Goal: Task Accomplishment & Management: Manage account settings

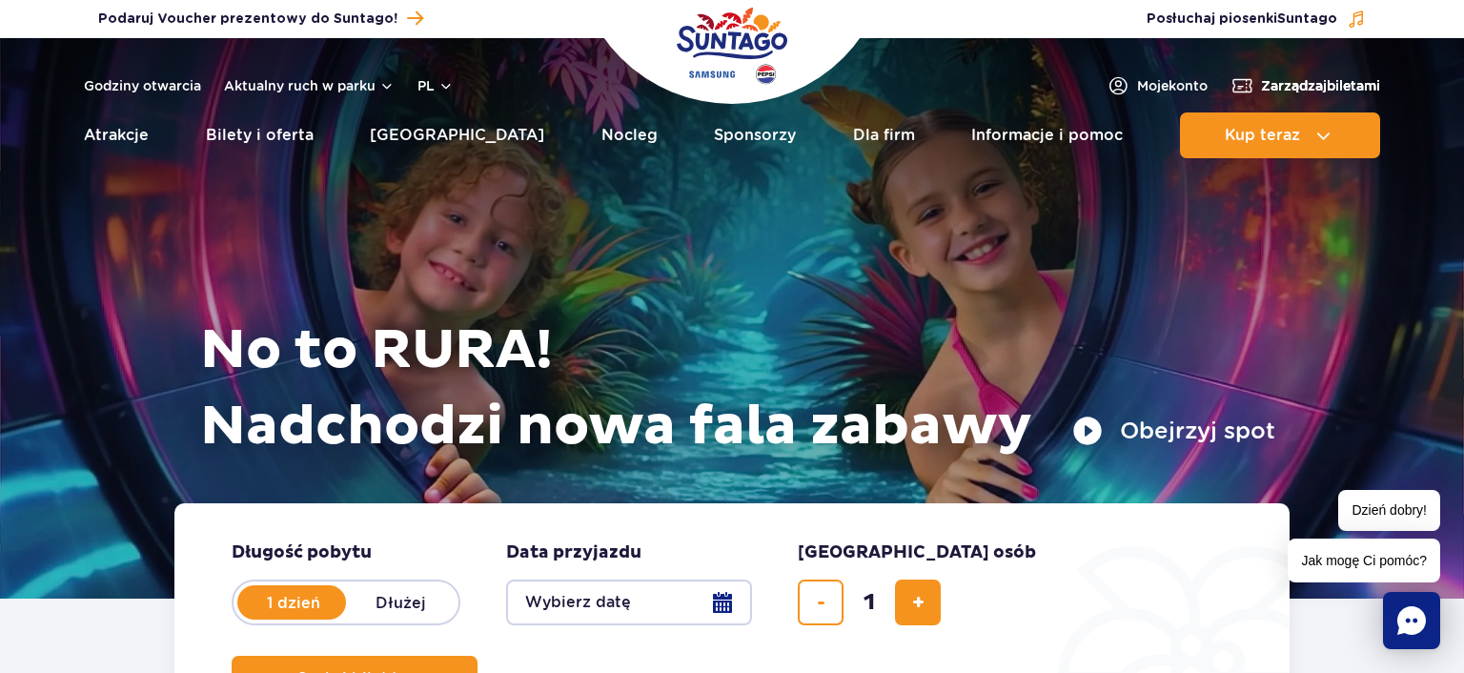
click at [1324, 91] on span "Zarządzaj biletami" at bounding box center [1320, 85] width 119 height 19
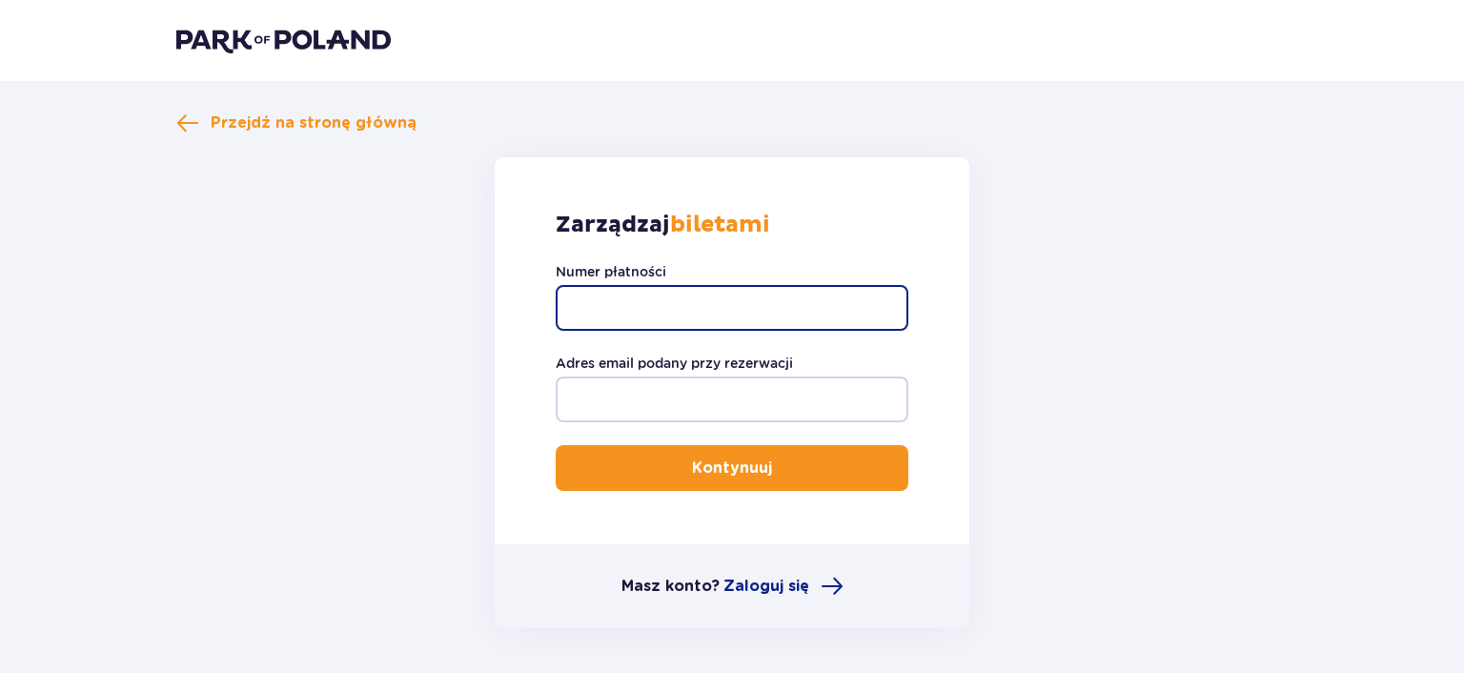
click at [668, 303] on input "Numer płatności" at bounding box center [732, 308] width 353 height 46
paste input "TR-FBC-7VCRHTG"
type input "TR-FBC-7VCRHTG"
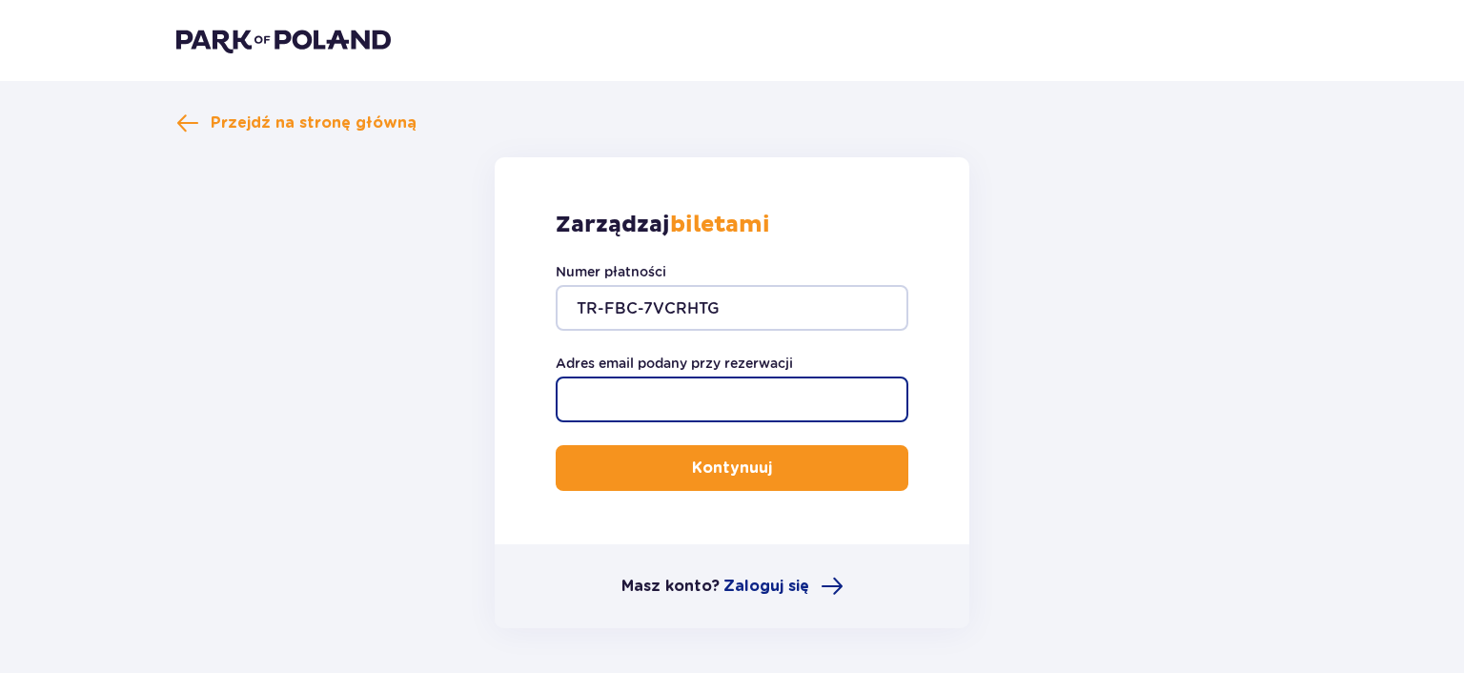
click at [650, 402] on input "Adres email podany przy rezerwacji" at bounding box center [732, 400] width 353 height 46
type input "[EMAIL_ADDRESS][DOMAIN_NAME]"
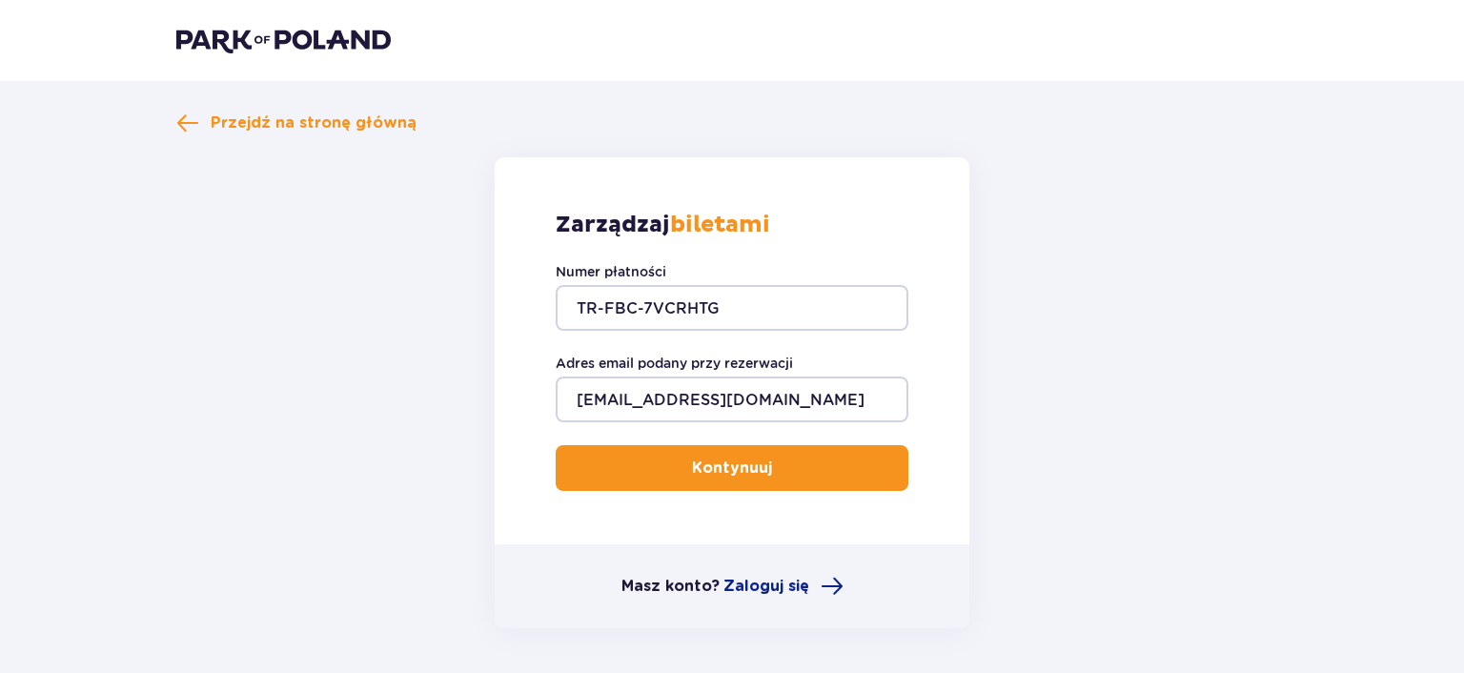
click at [672, 466] on button "Kontynuuj" at bounding box center [732, 468] width 353 height 46
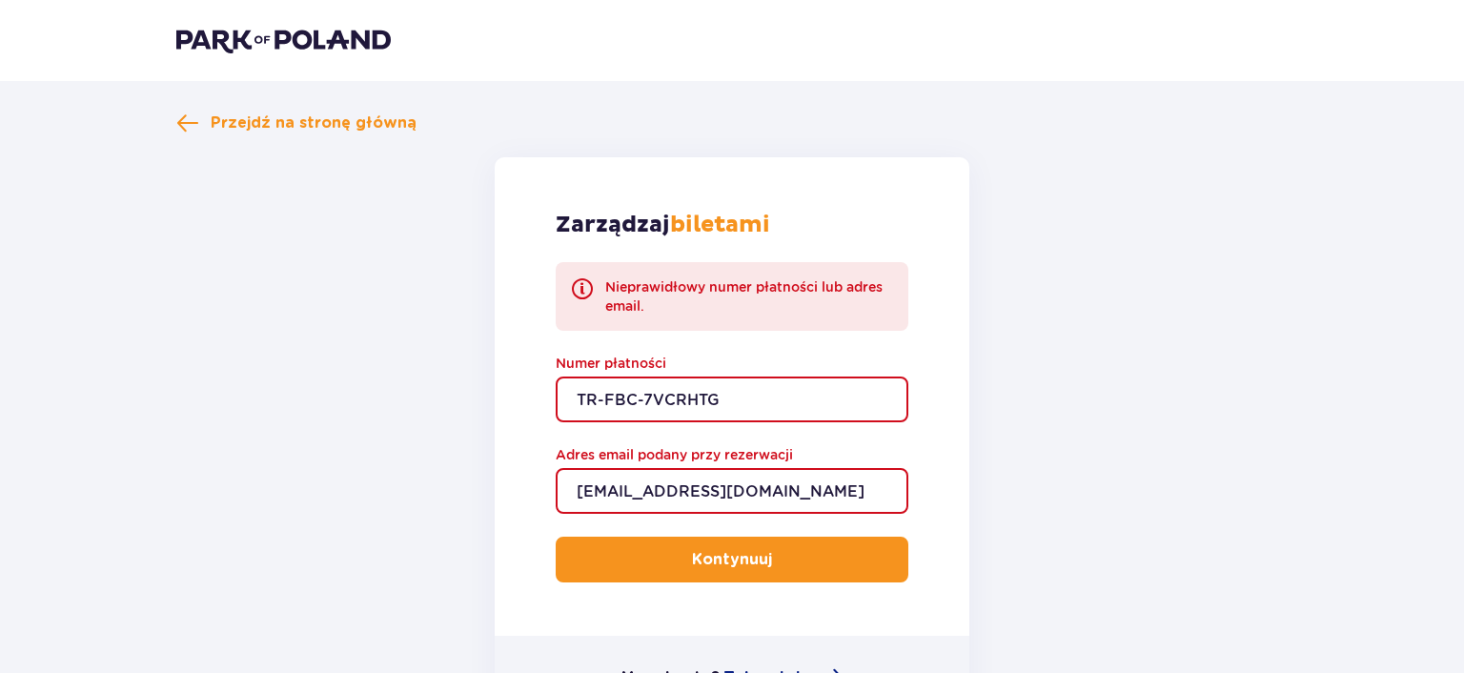
click at [761, 411] on input "TR-FBC-7VCRHTG" at bounding box center [732, 400] width 353 height 46
type input "TR-FBC-7VCRHTG"
click at [1132, 398] on form "Zarządzaj biletami Nieprawidłowy numer płatności lub adres email. Numer płatnoś…" at bounding box center [731, 438] width 1111 height 562
click at [762, 562] on button "Kontynuuj" at bounding box center [732, 560] width 353 height 46
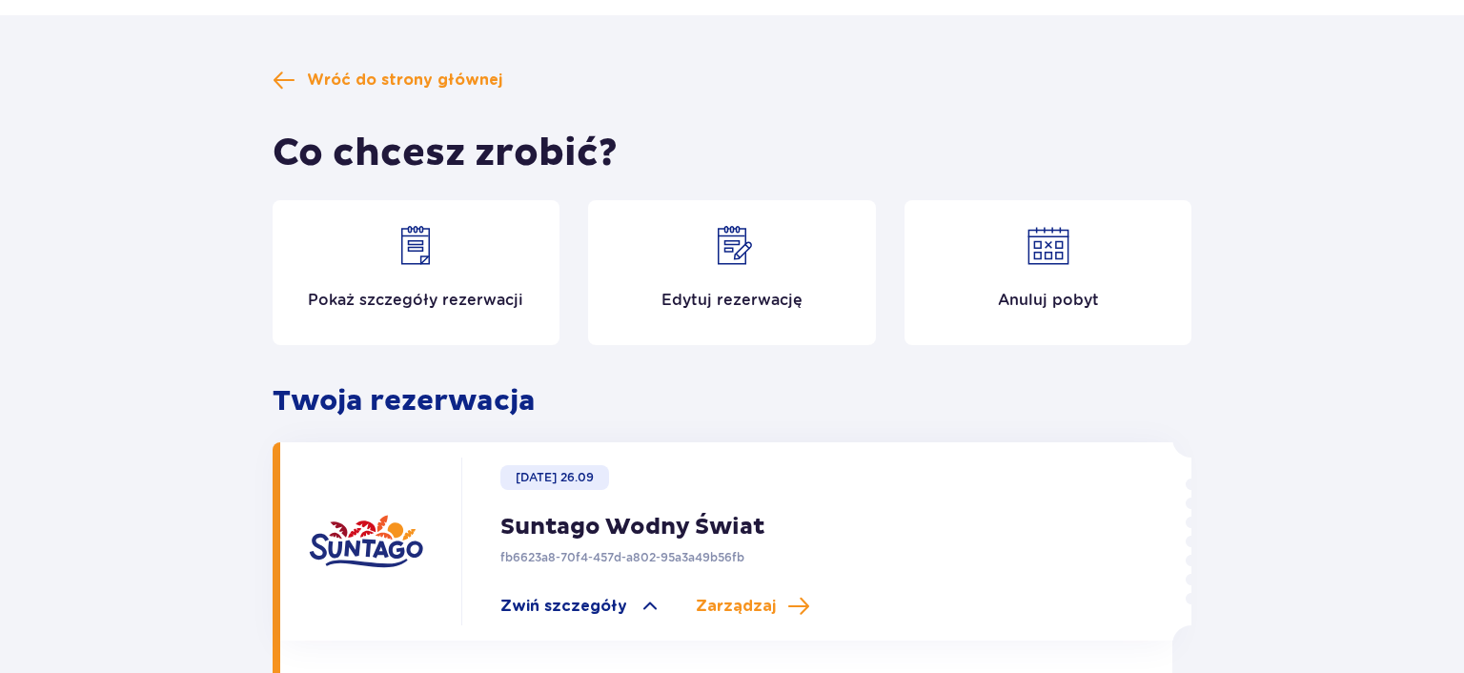
scroll to position [100, 0]
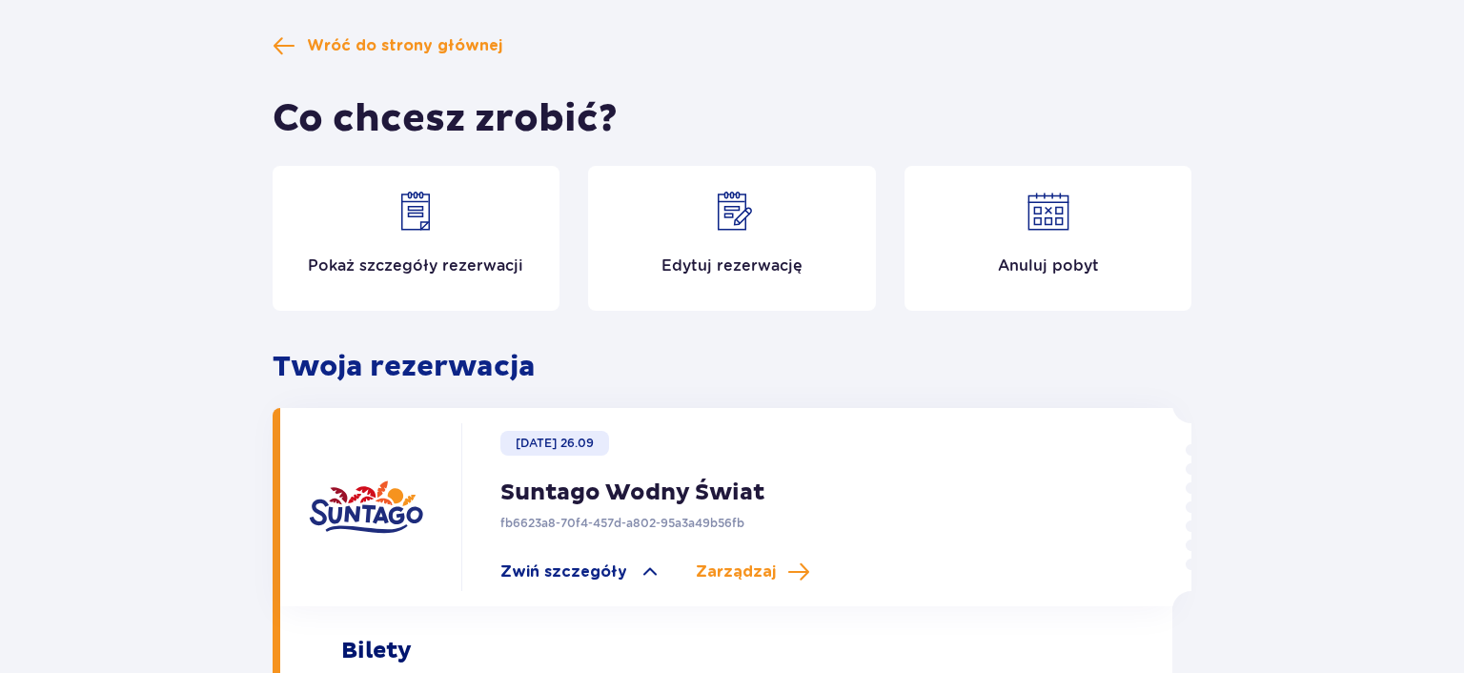
click at [721, 222] on img at bounding box center [732, 212] width 46 height 46
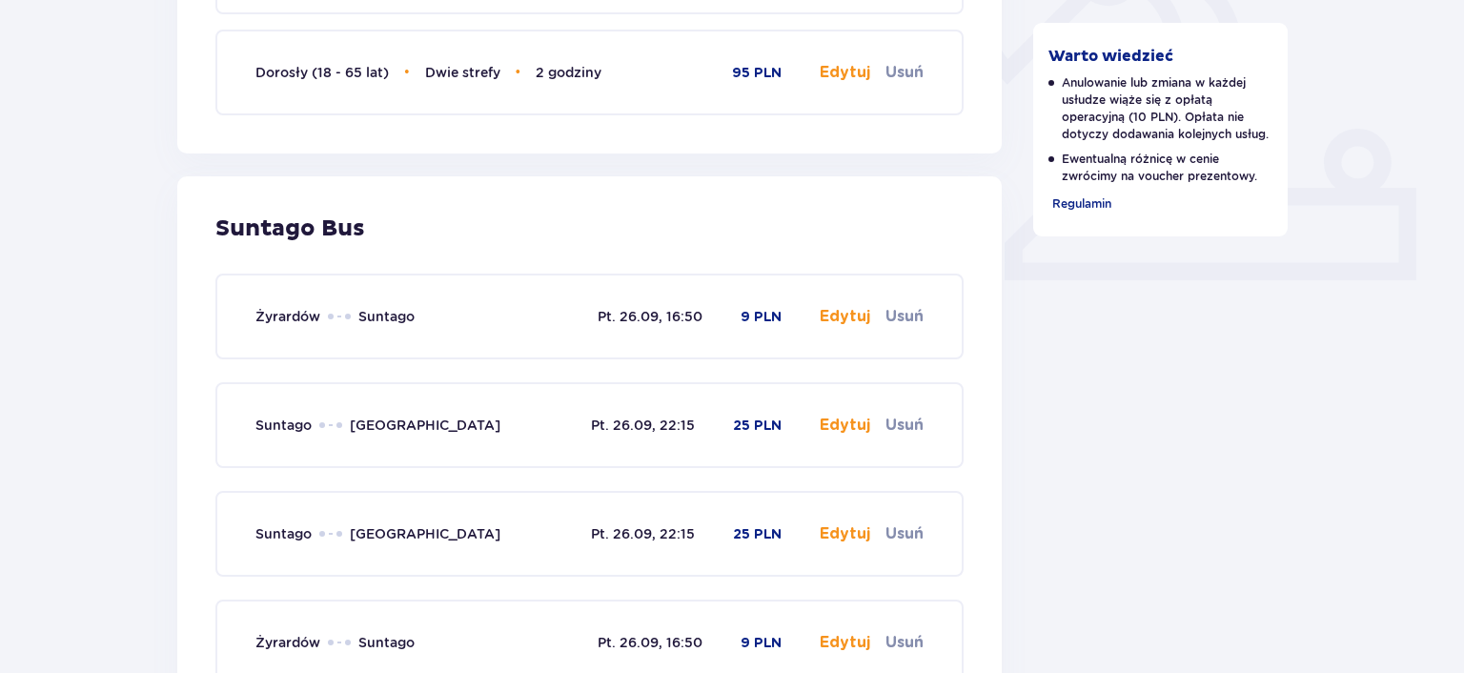
scroll to position [804, 0]
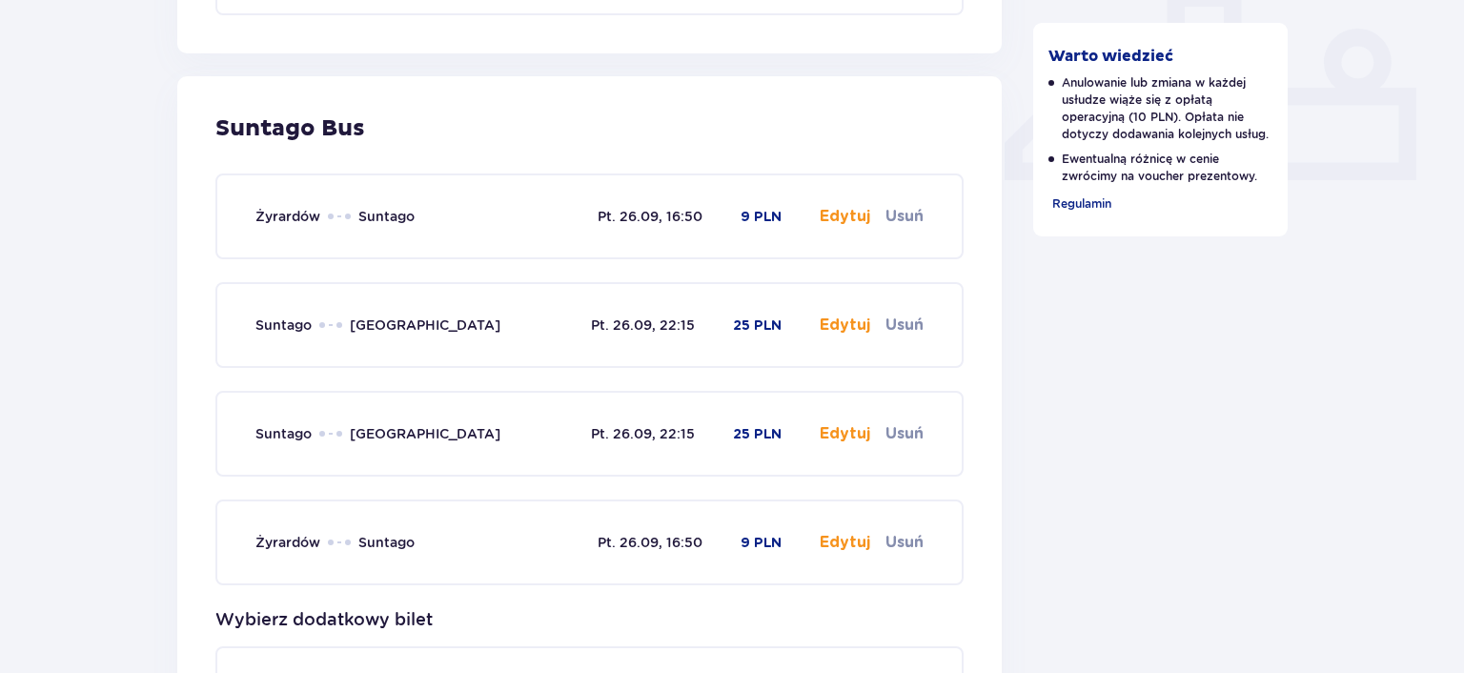
click at [832, 215] on button "Edytuj" at bounding box center [845, 216] width 51 height 21
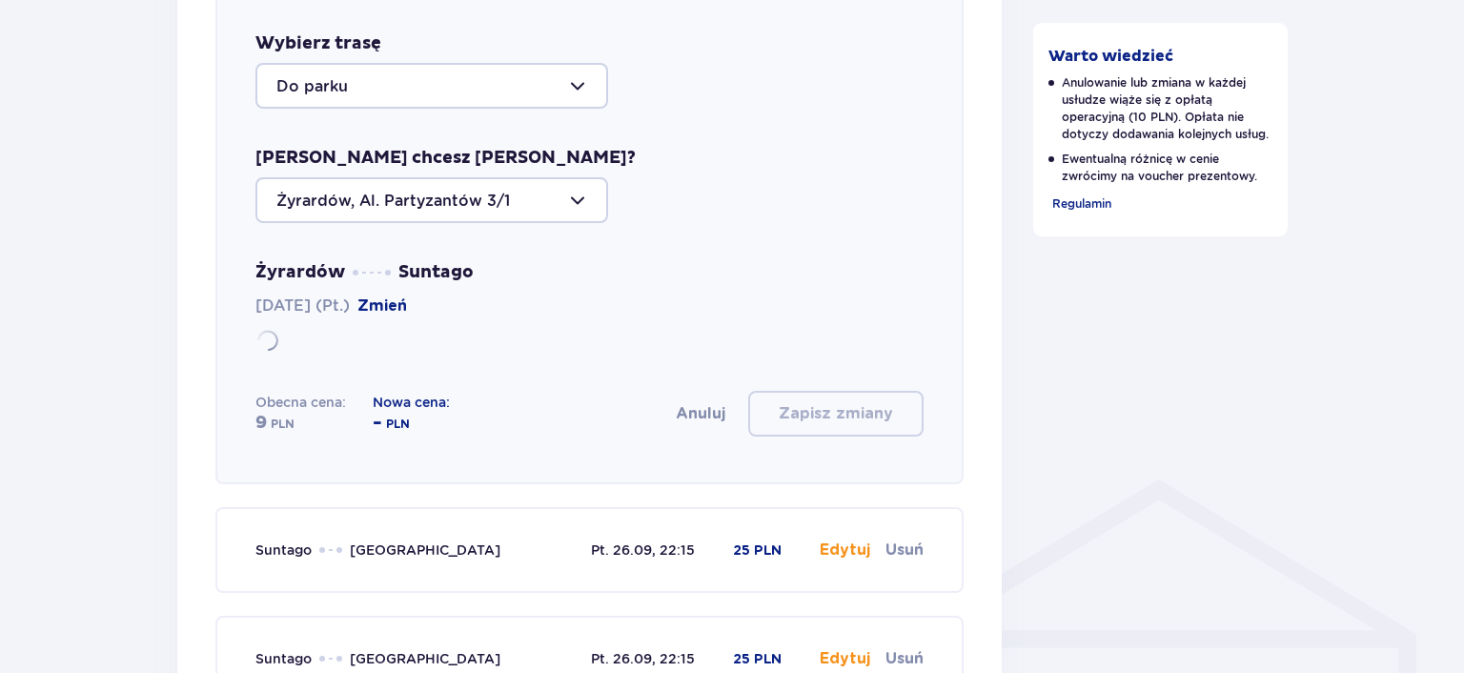
scroll to position [1069, 0]
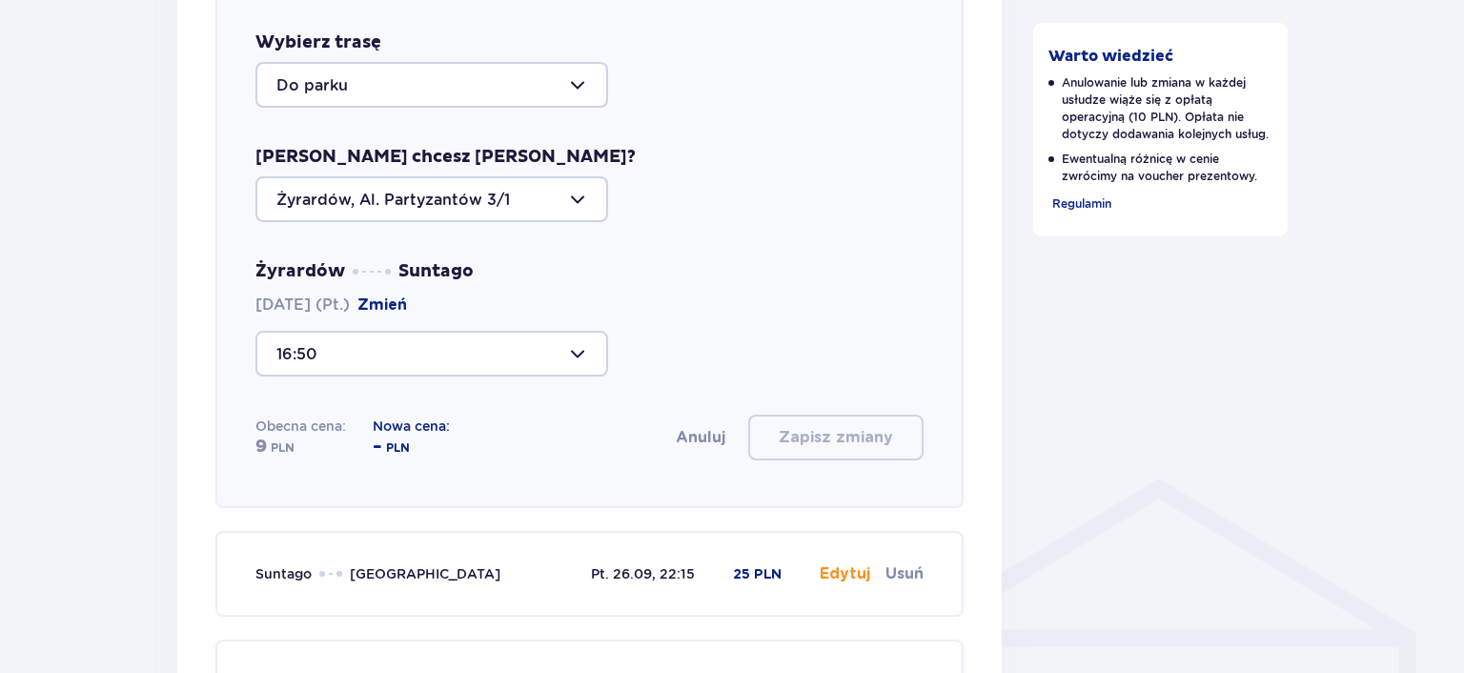
click at [515, 84] on div at bounding box center [431, 85] width 353 height 46
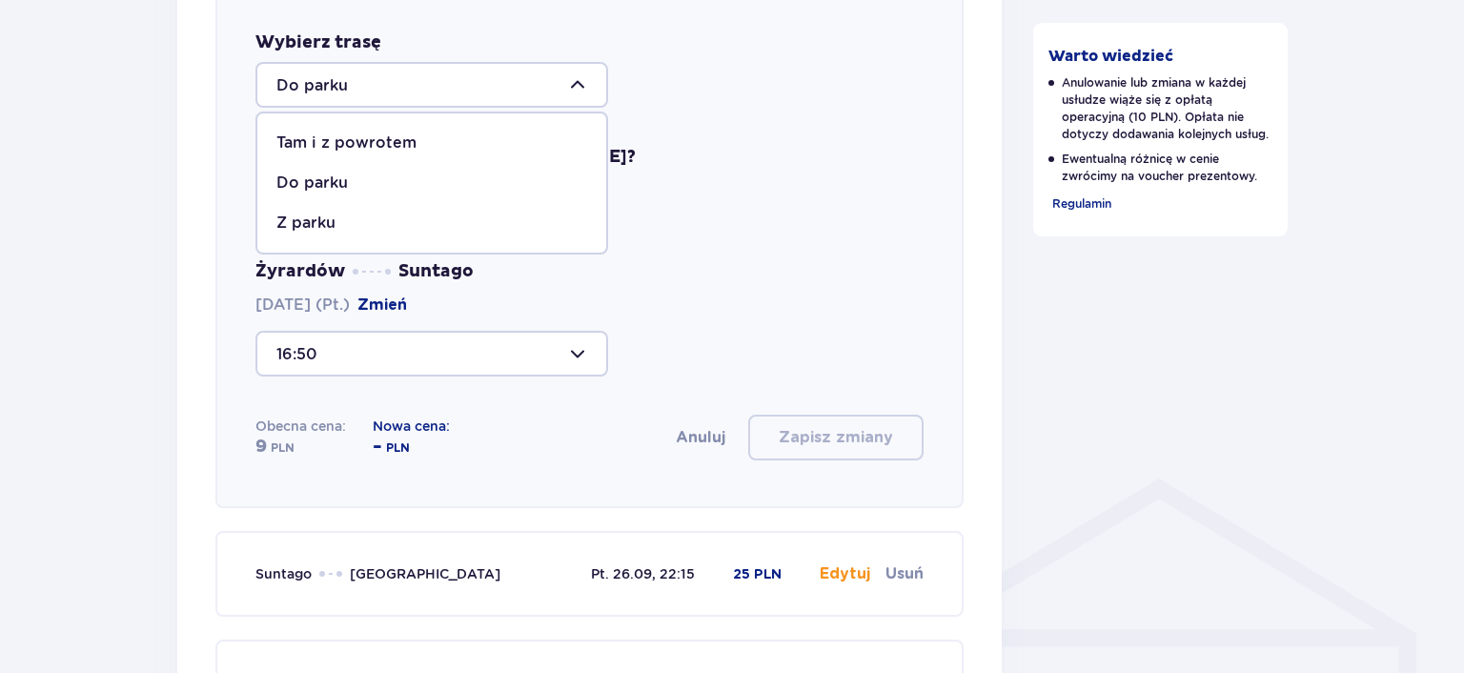
click at [418, 144] on div "Tam i z powrotem" at bounding box center [431, 142] width 311 height 21
type input "Tam i z powrotem"
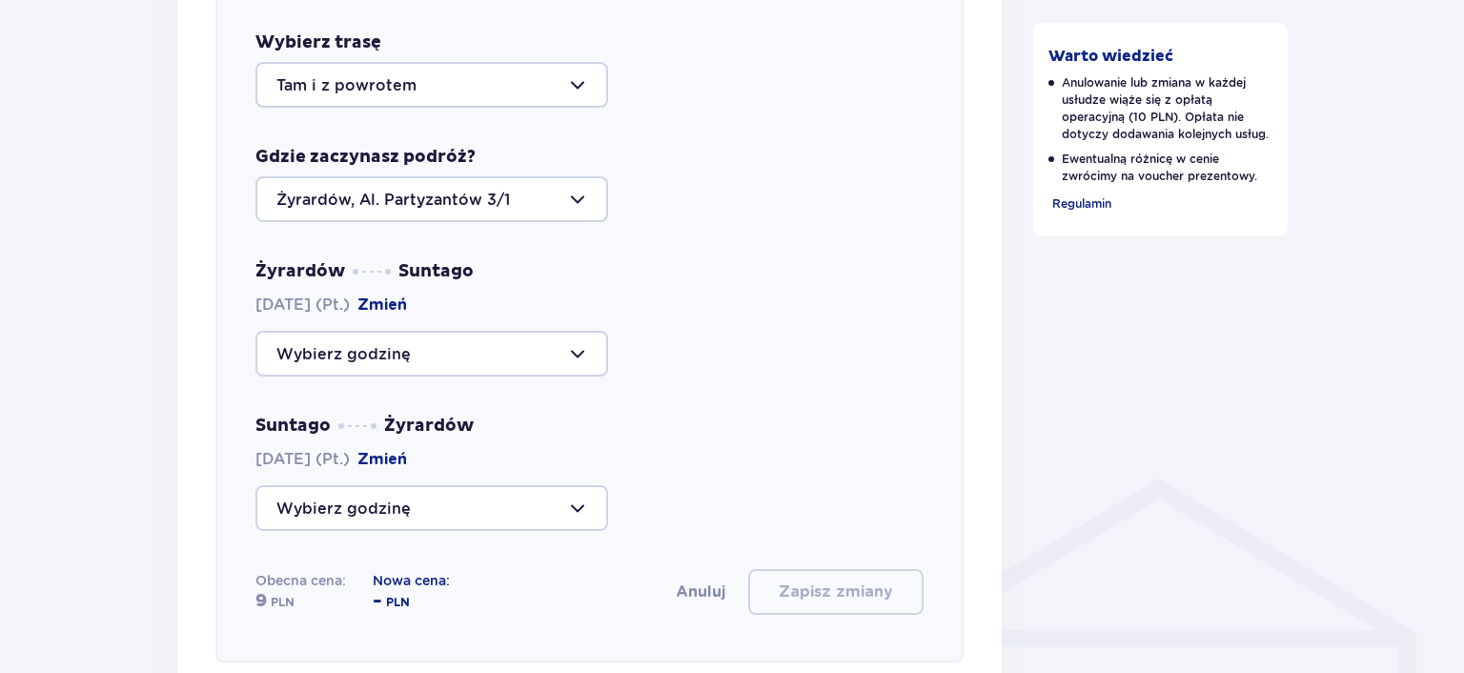
click at [501, 198] on div at bounding box center [431, 199] width 353 height 46
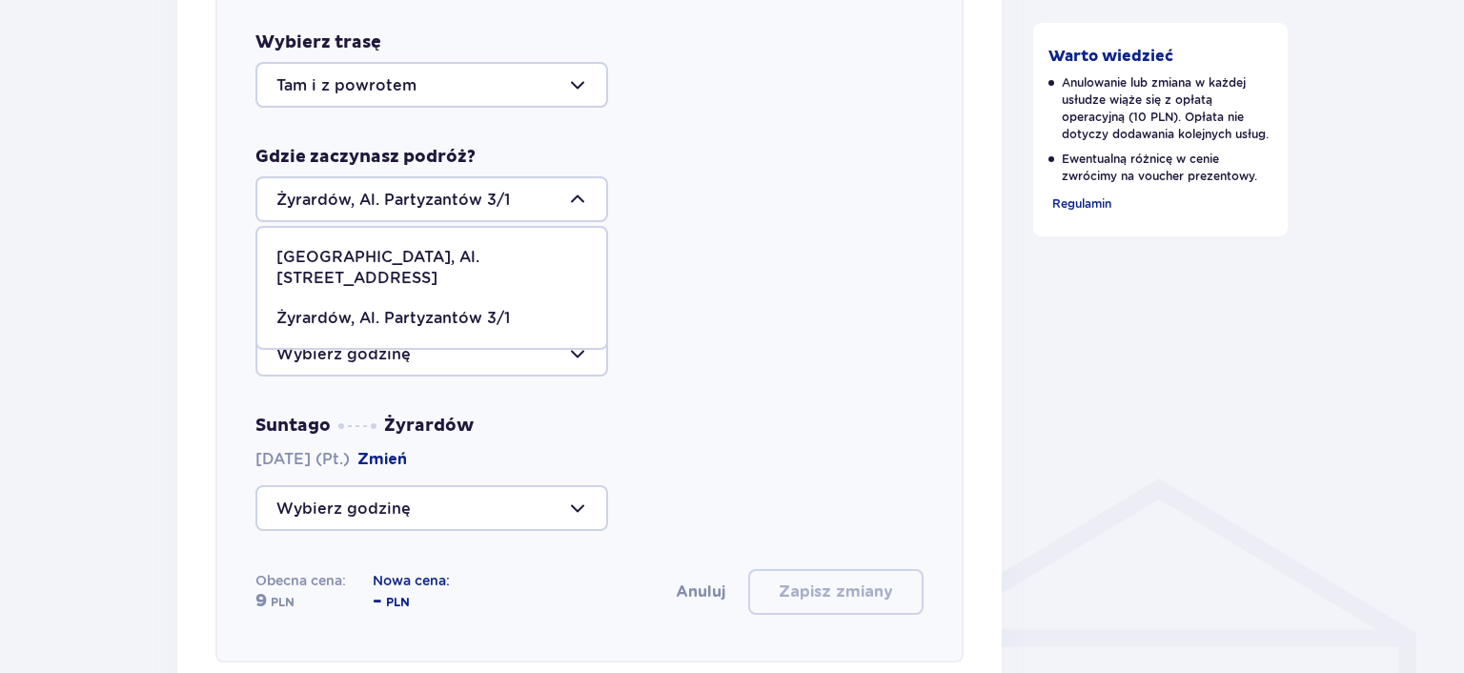
click at [422, 255] on p "Warszawa, Al. Jerozolimskie 56" at bounding box center [431, 268] width 311 height 42
type input "Warszawa, Al. Jerozolimskie 56"
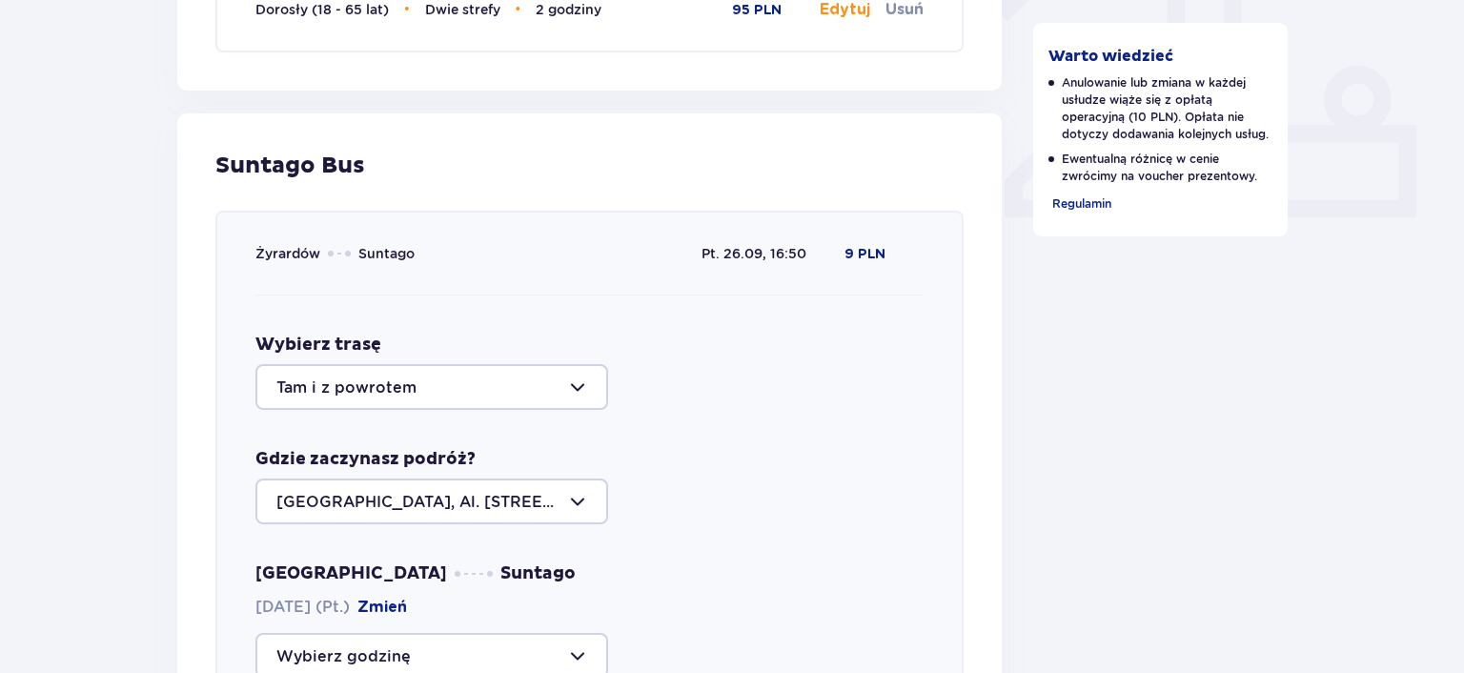
scroll to position [1171, 0]
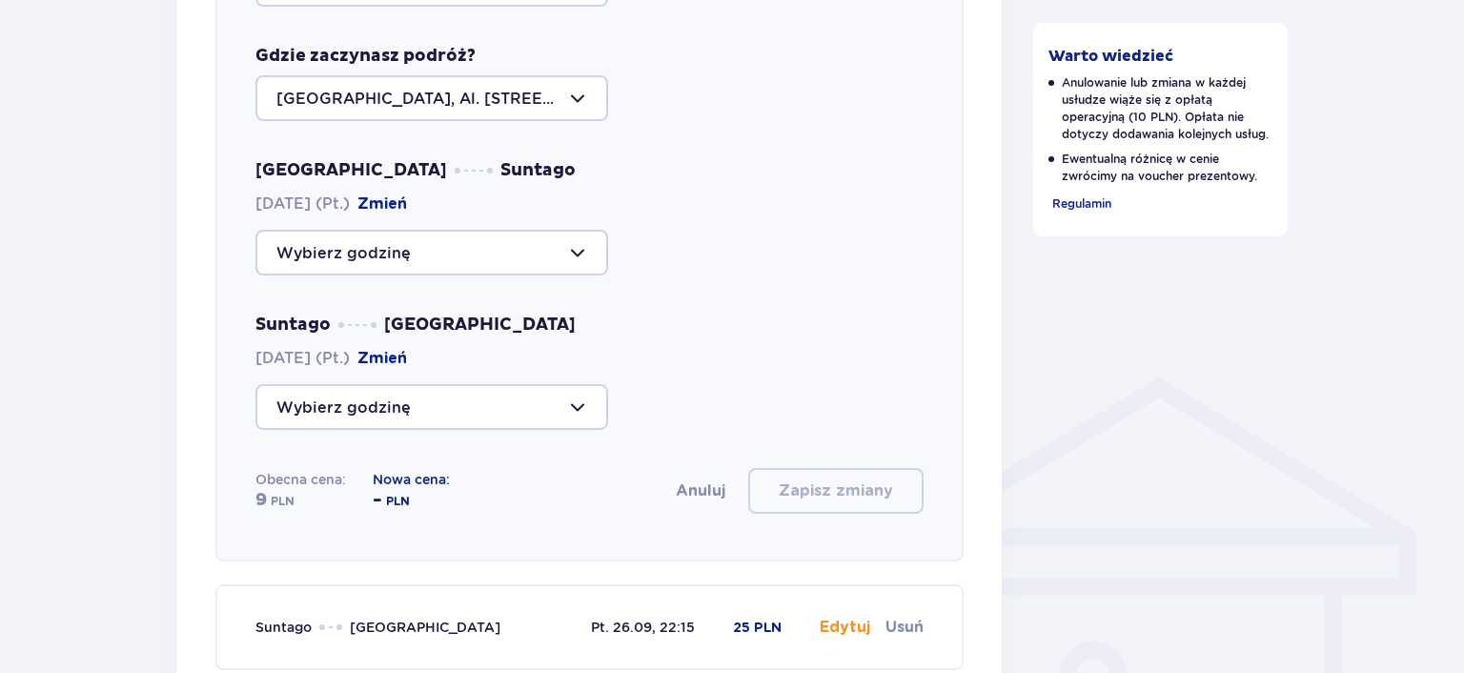
click at [577, 246] on div at bounding box center [431, 253] width 353 height 46
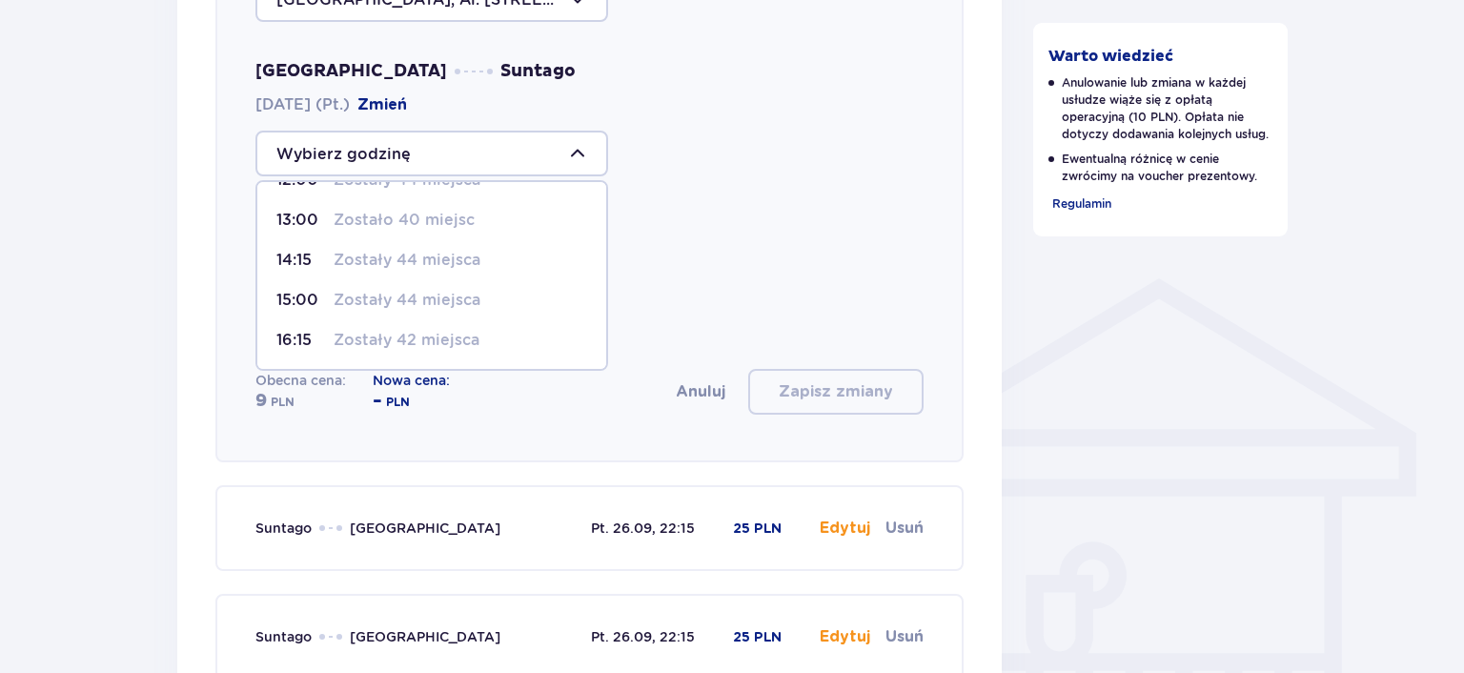
scroll to position [1271, 0]
click at [434, 336] on p "Zostały 42 miejsca" at bounding box center [407, 339] width 146 height 21
type input "16:15"
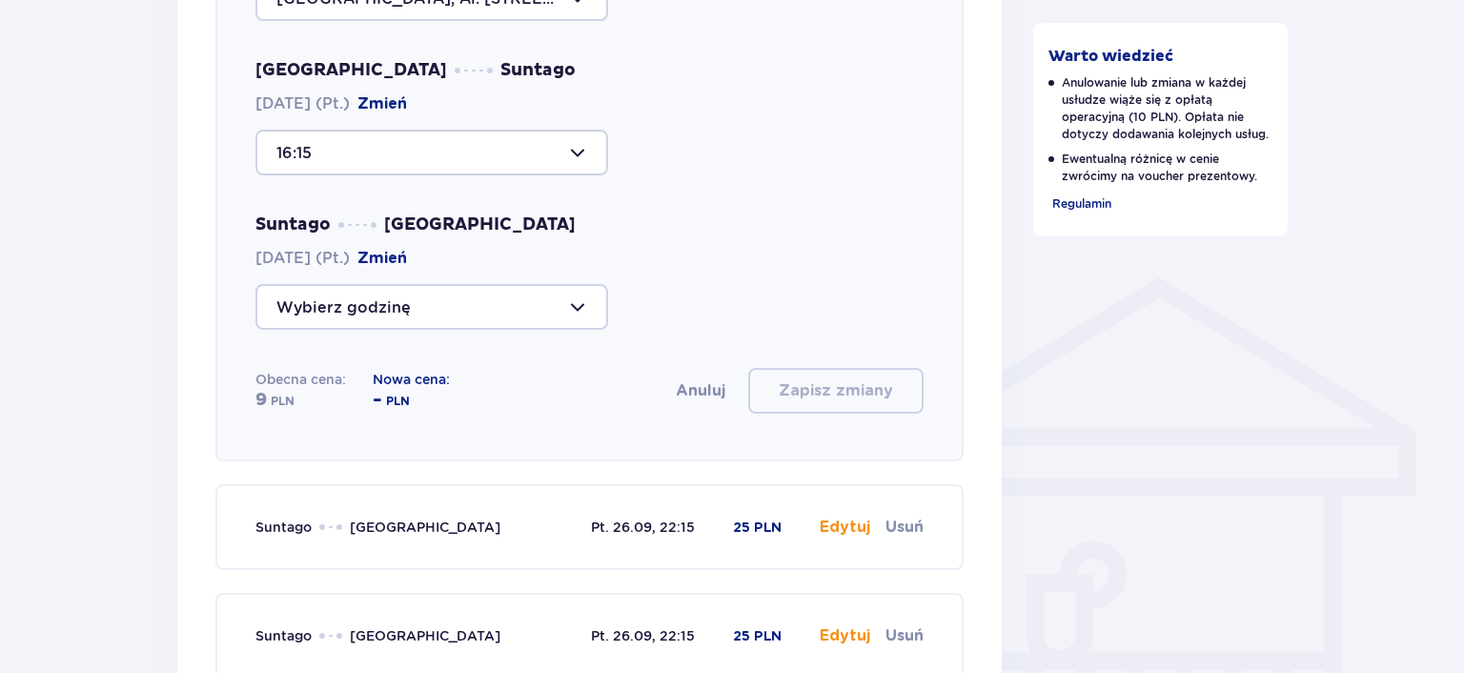
click at [536, 309] on div at bounding box center [431, 307] width 353 height 46
click at [425, 492] on p "Zostały 34 miejsca" at bounding box center [407, 493] width 146 height 21
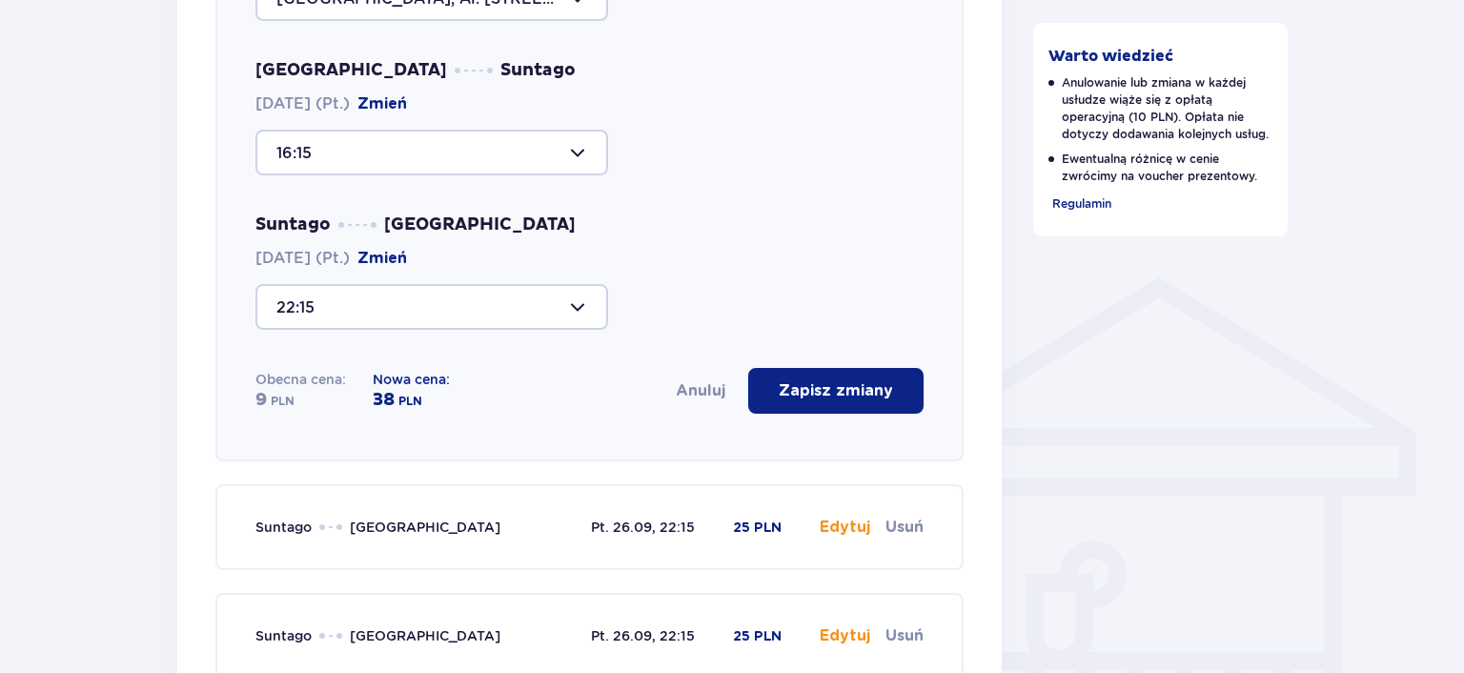
type input "22:15"
click at [841, 383] on p "Zapisz zmiany" at bounding box center [836, 390] width 114 height 21
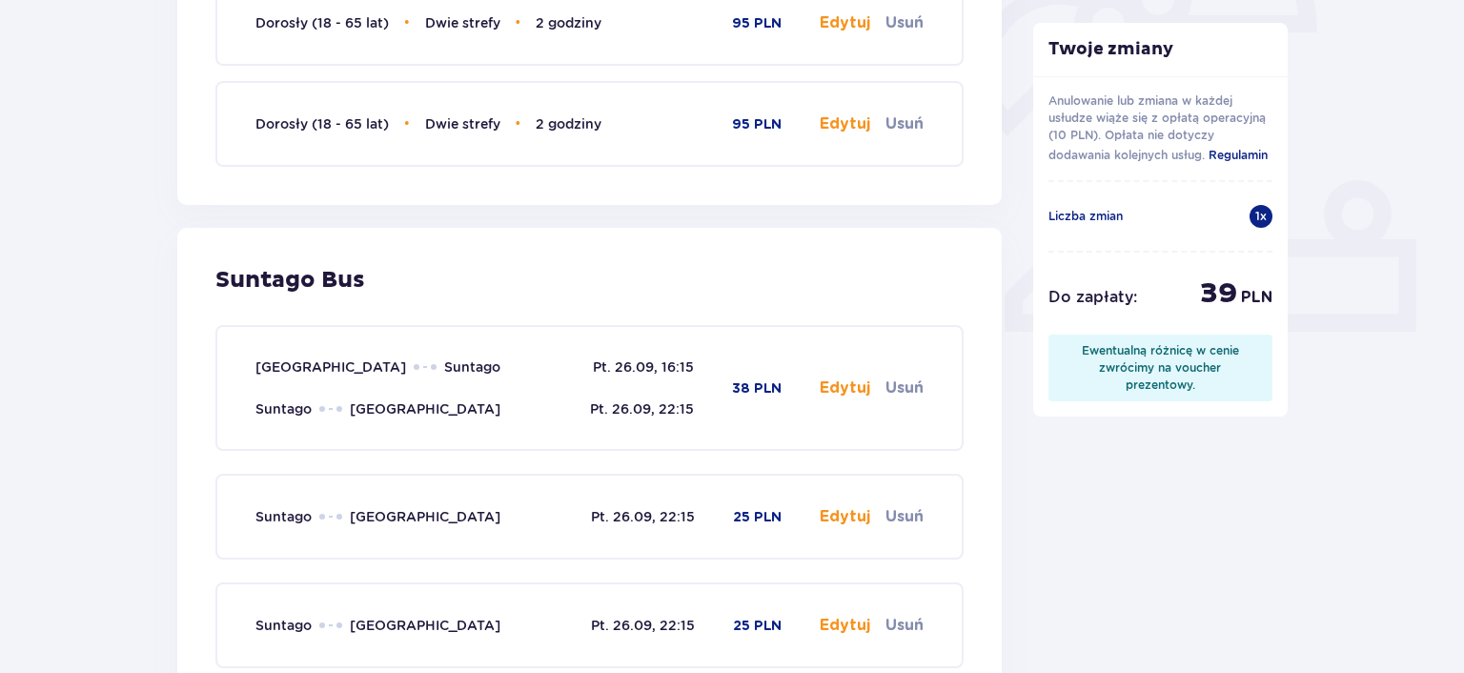
scroll to position [753, 0]
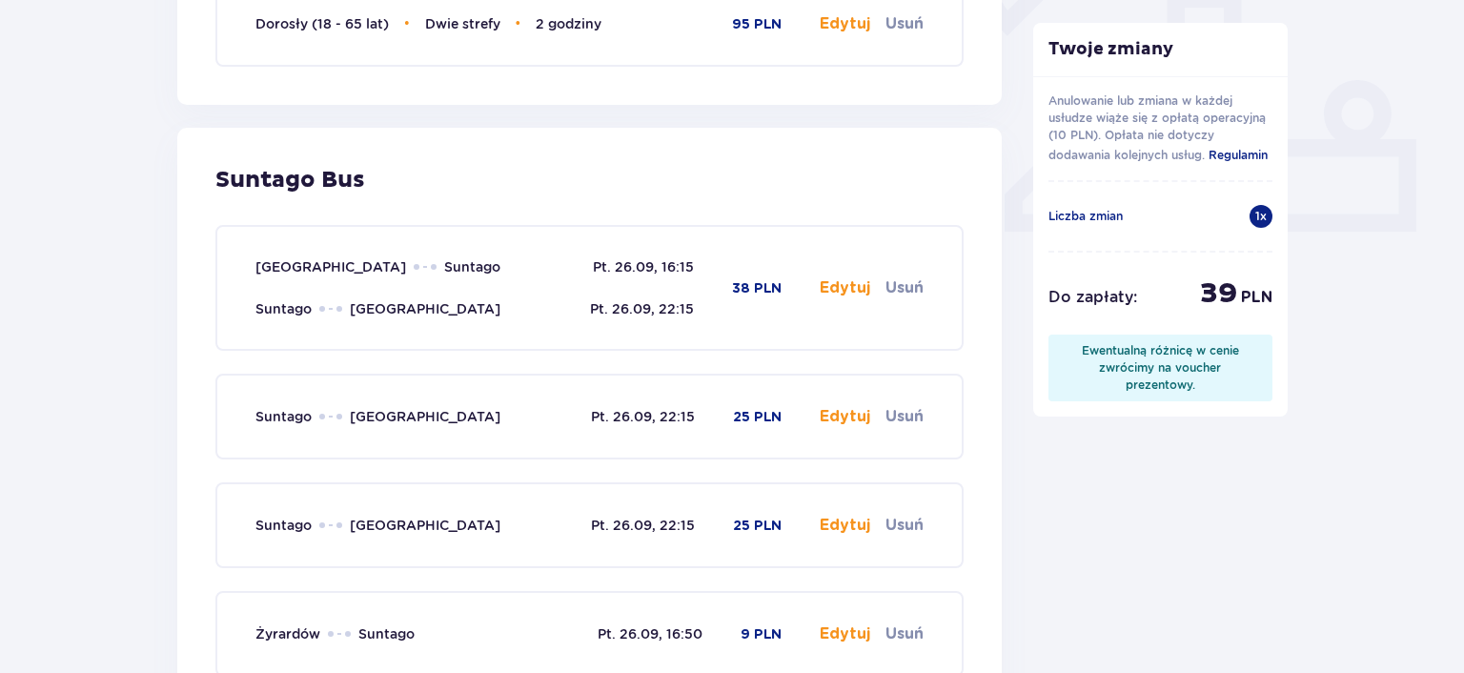
click at [838, 413] on button "Edytuj" at bounding box center [845, 416] width 51 height 21
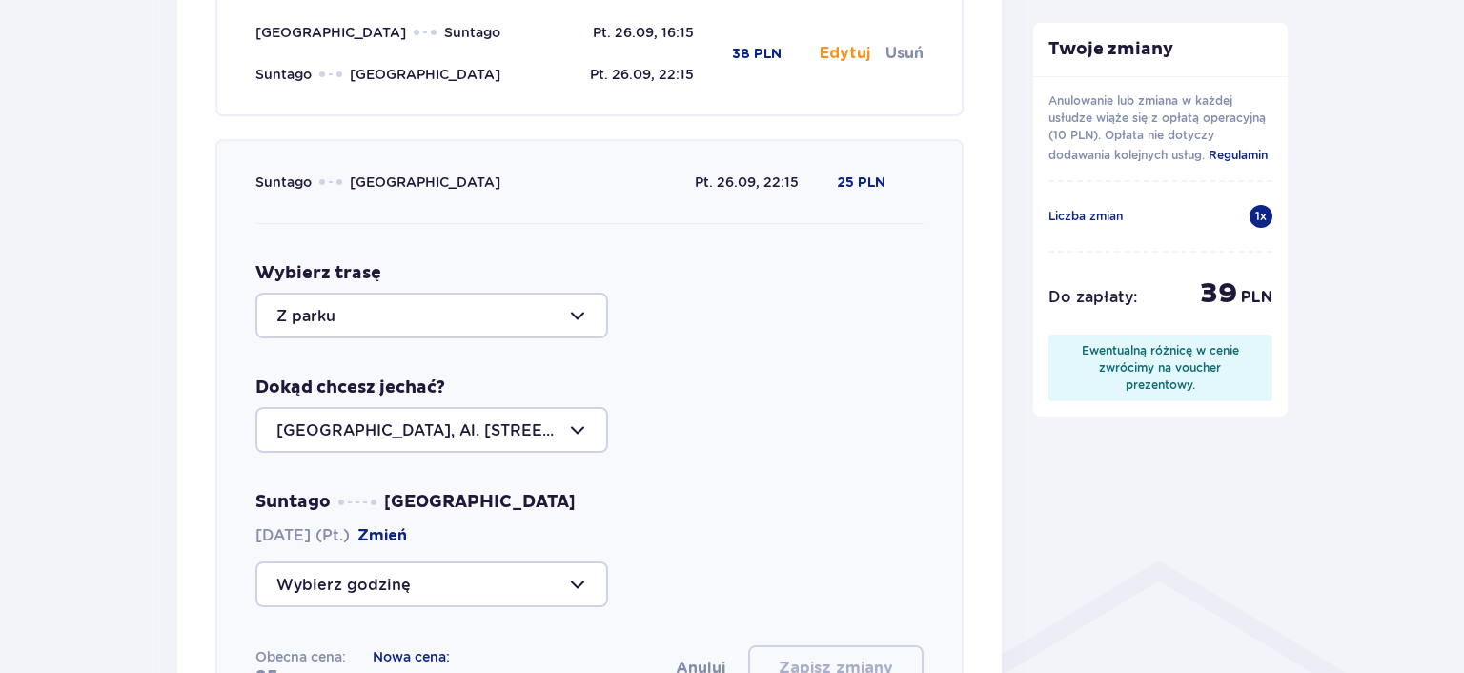
scroll to position [916, 0]
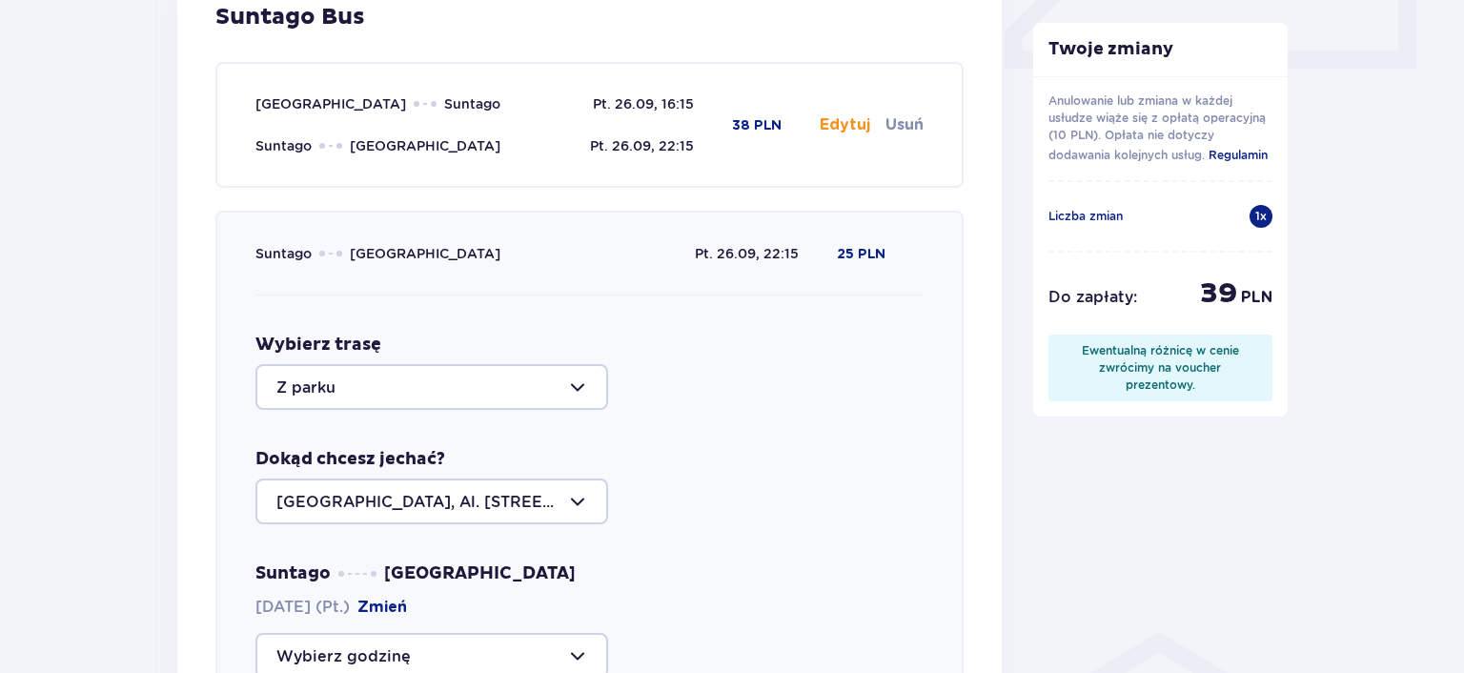
click at [471, 386] on div at bounding box center [431, 387] width 353 height 46
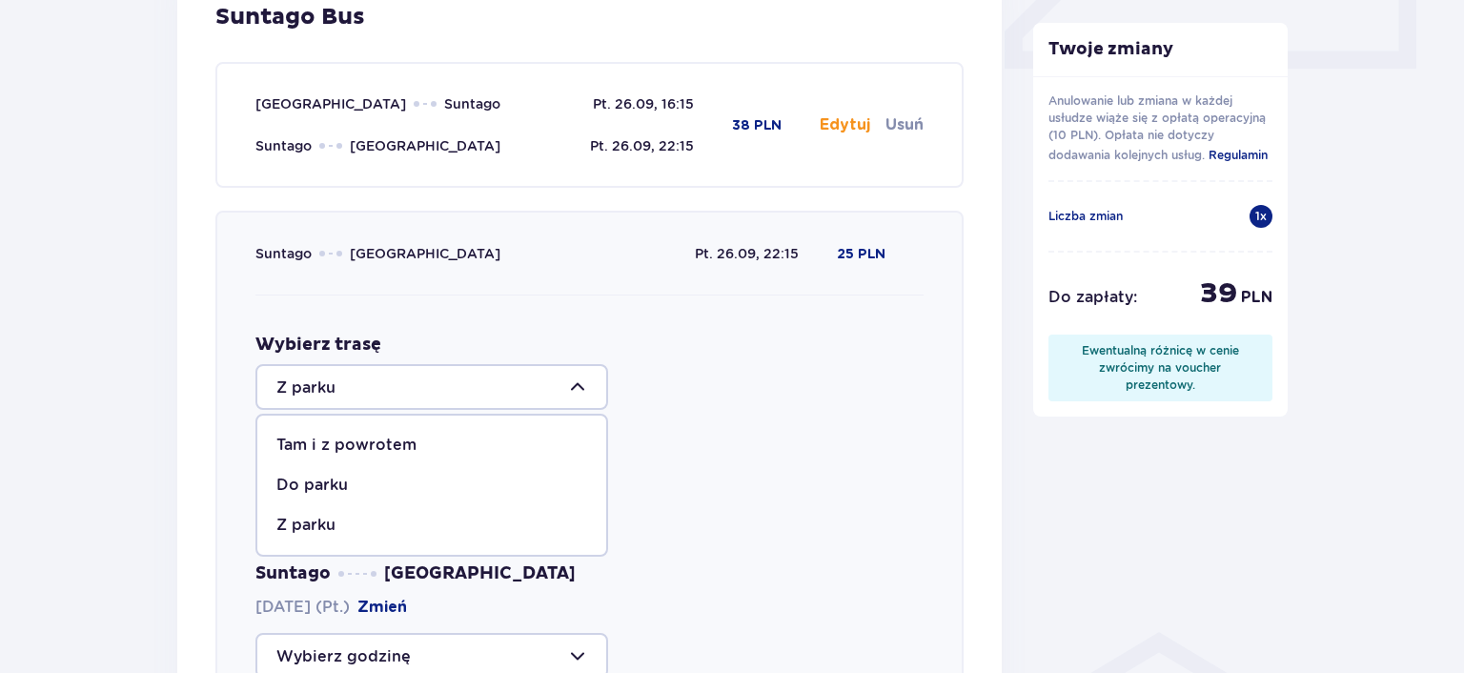
click at [383, 438] on p "Tam i z powrotem" at bounding box center [346, 445] width 140 height 21
type input "Tam i z powrotem"
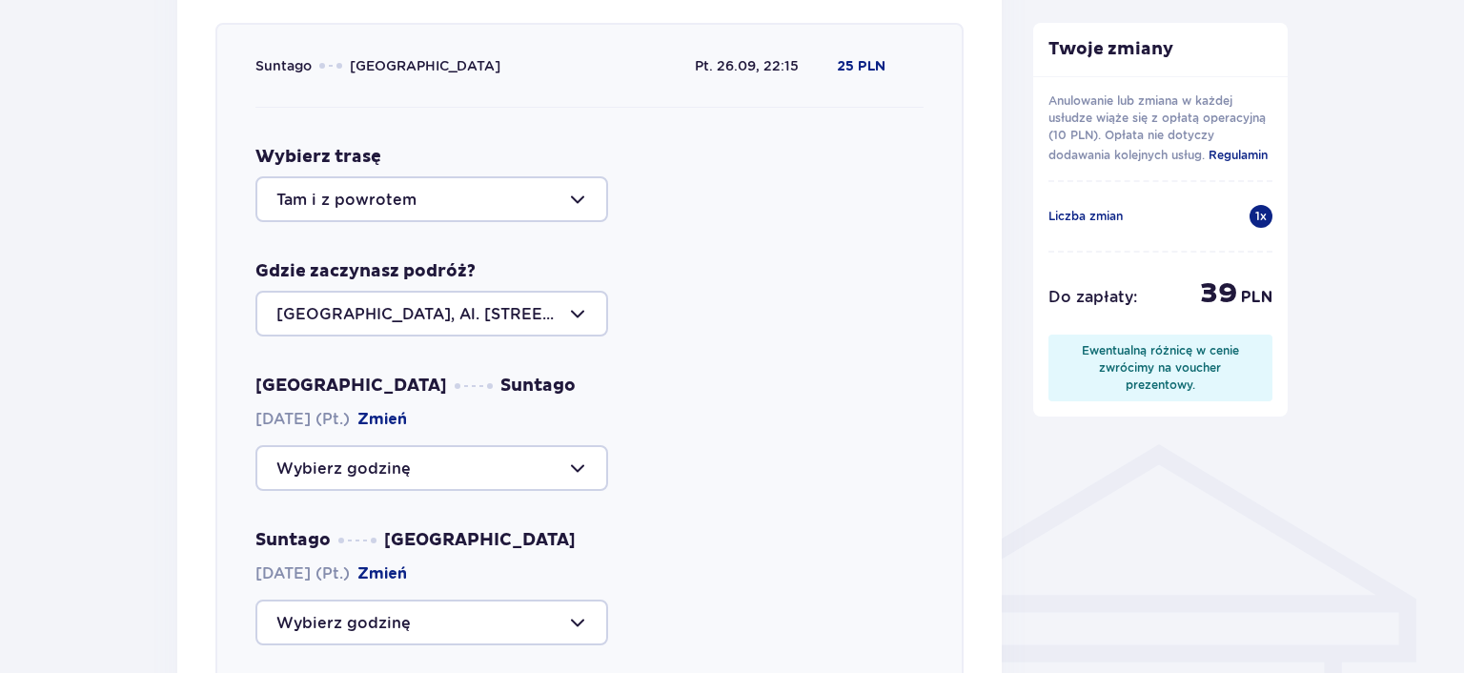
scroll to position [1117, 0]
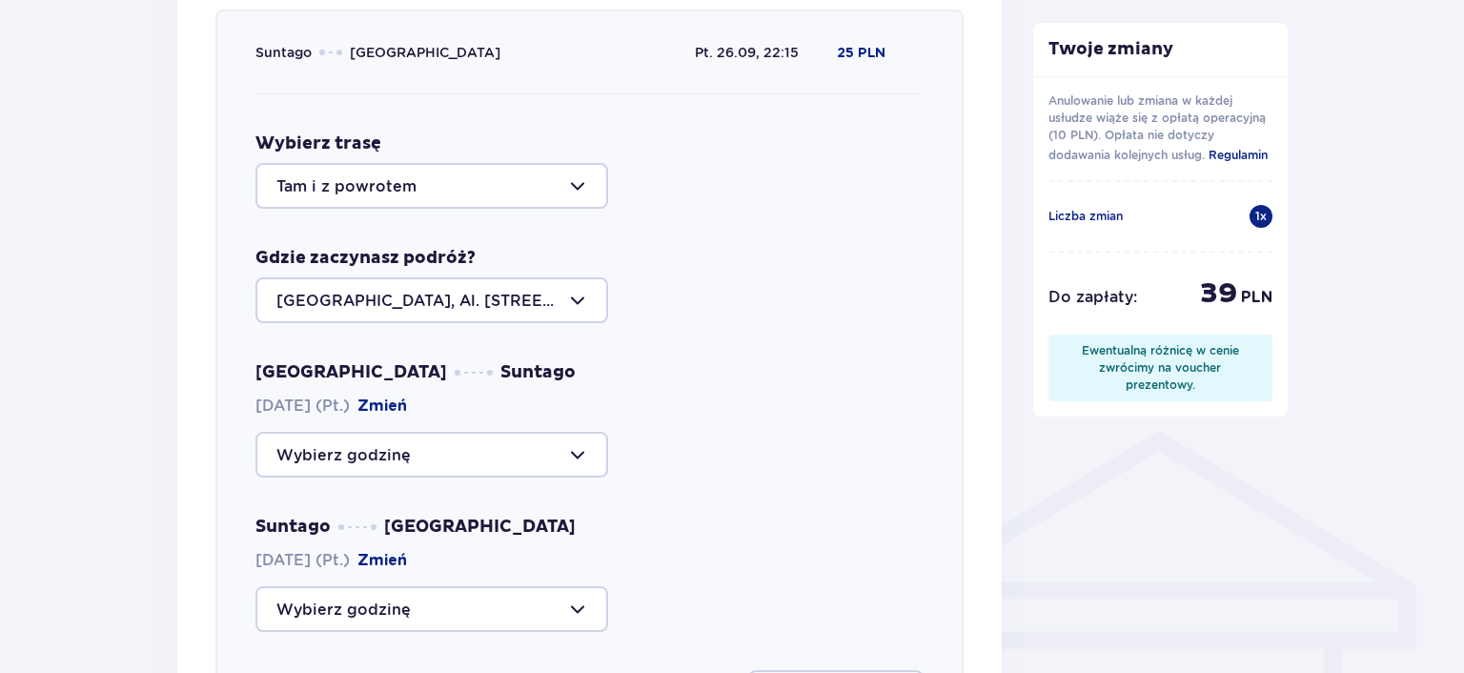
click at [480, 454] on div at bounding box center [431, 455] width 353 height 46
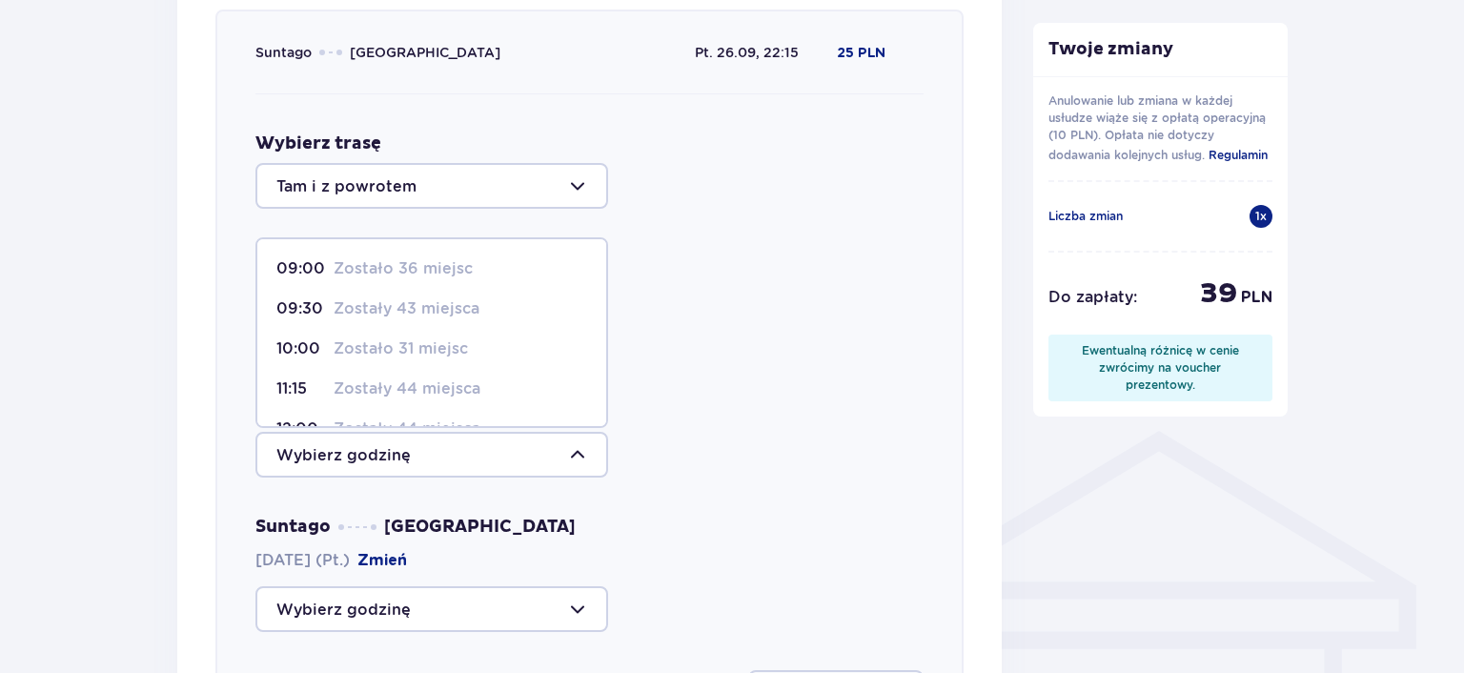
scroll to position [192, 0]
click at [452, 396] on p "Zostały 42 miejsca" at bounding box center [407, 397] width 146 height 21
type input "16:15"
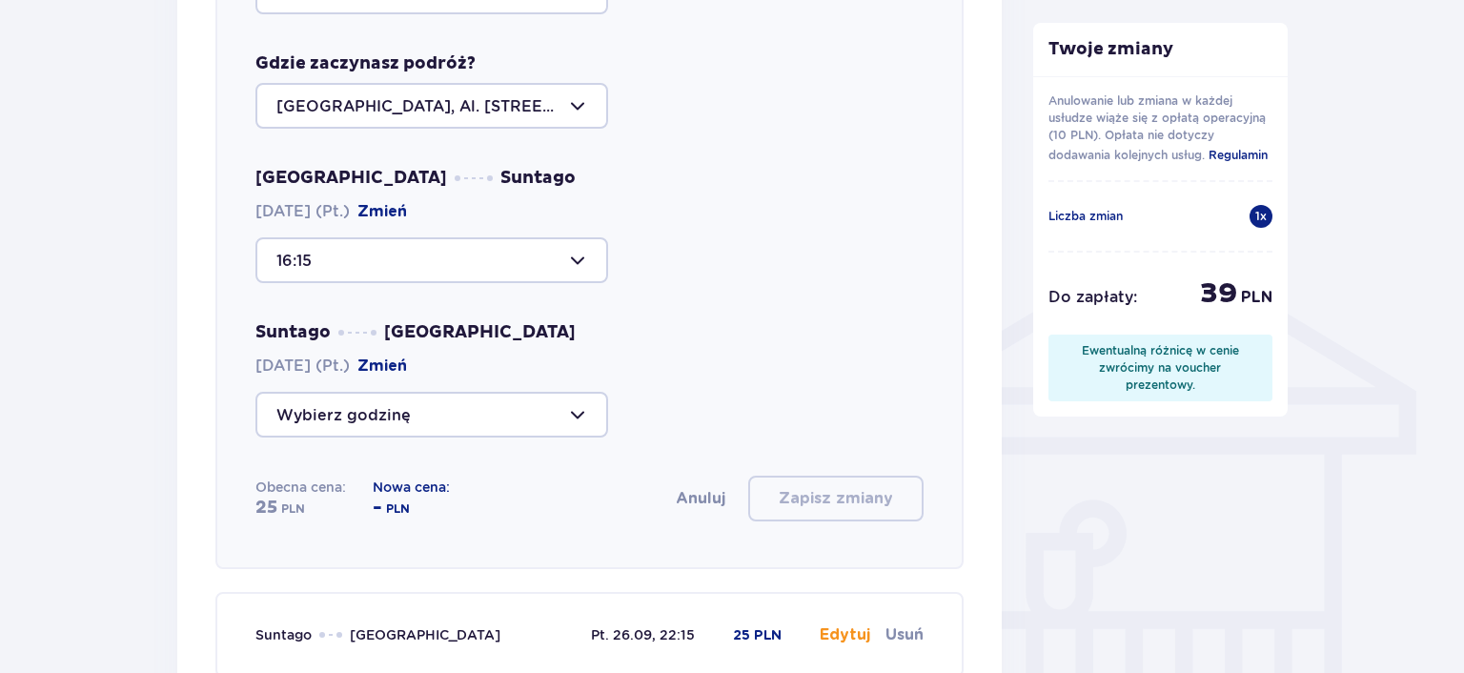
scroll to position [1318, 0]
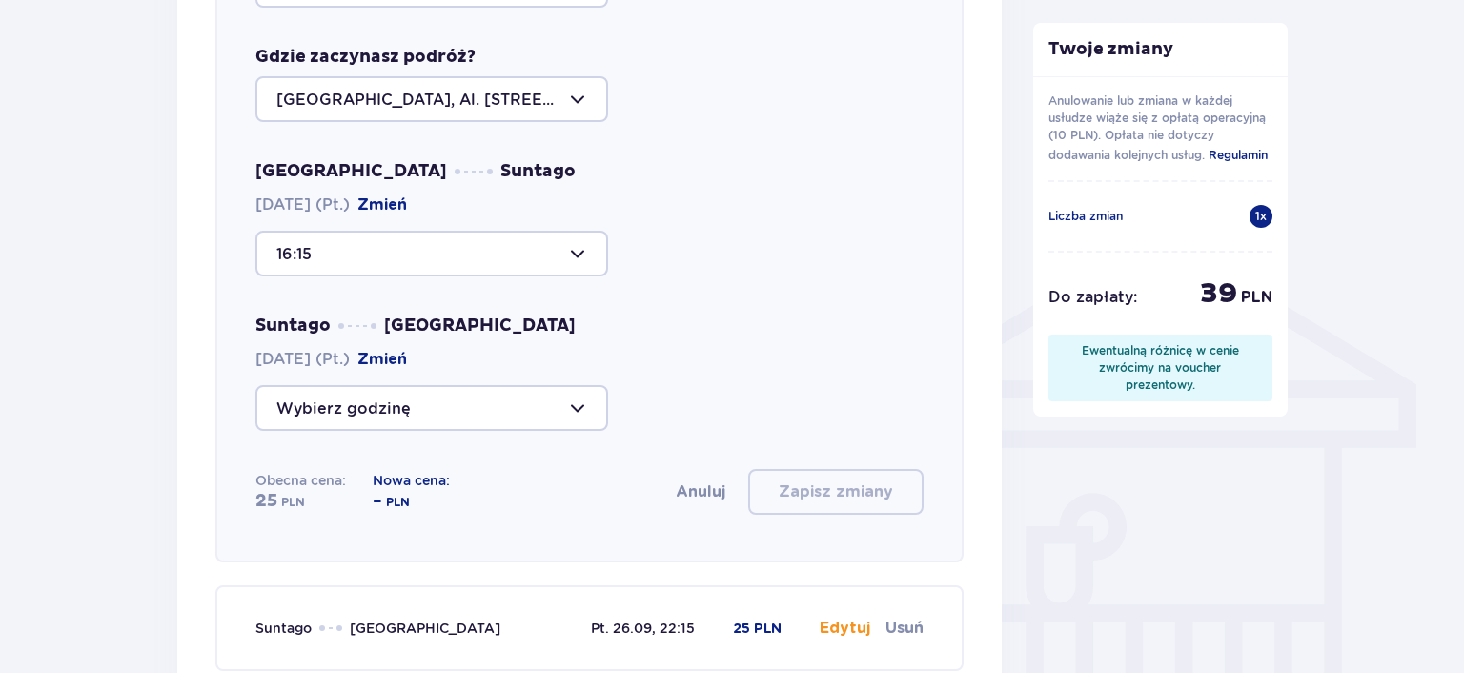
click at [473, 406] on div at bounding box center [431, 408] width 353 height 46
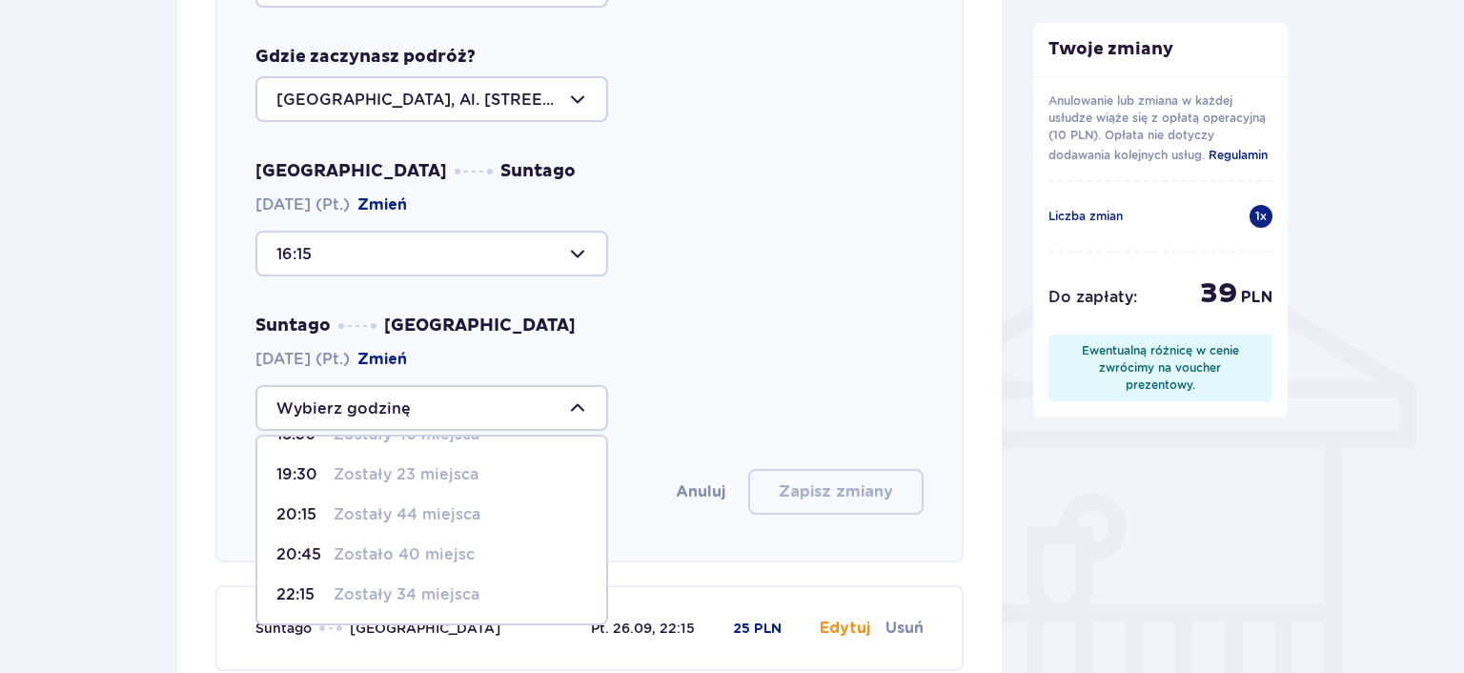
click at [445, 591] on p "Zostały 34 miejsca" at bounding box center [407, 594] width 146 height 21
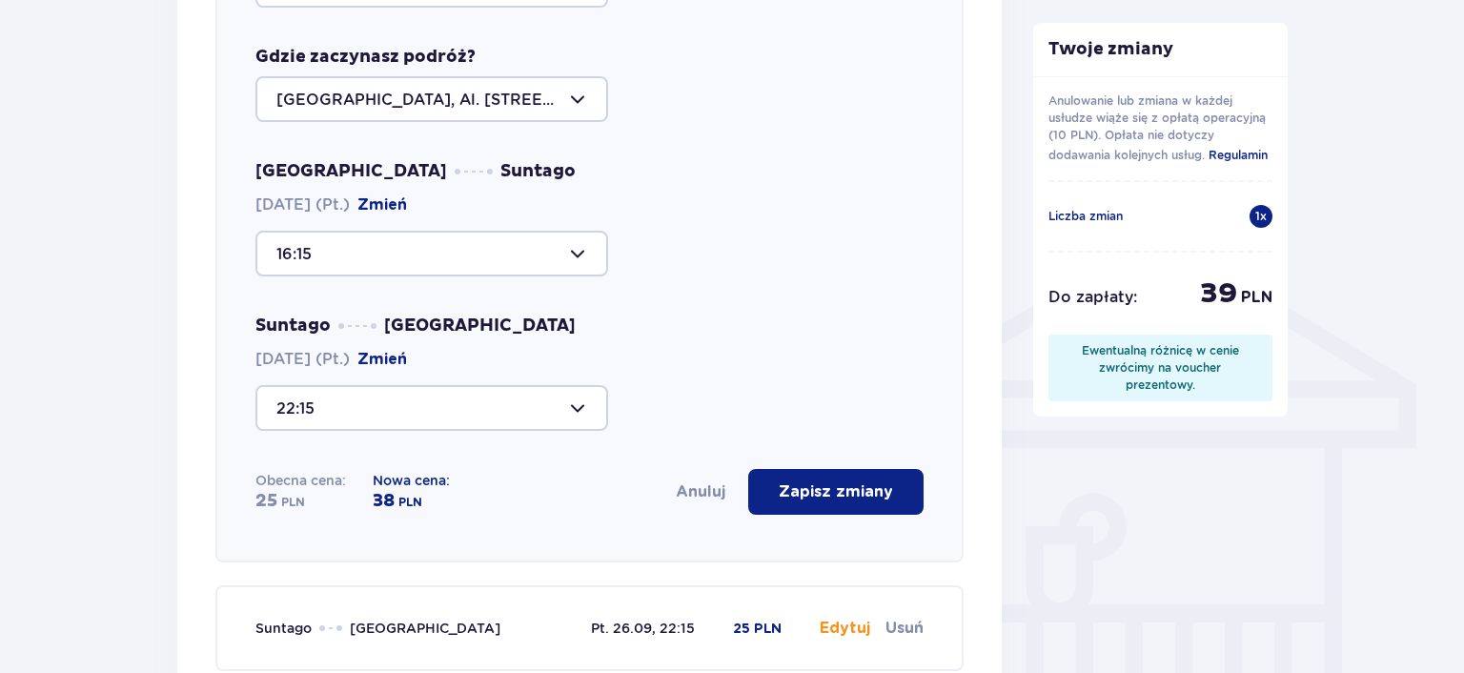
type input "22:15"
click at [814, 486] on p "Zapisz zmiany" at bounding box center [836, 491] width 114 height 21
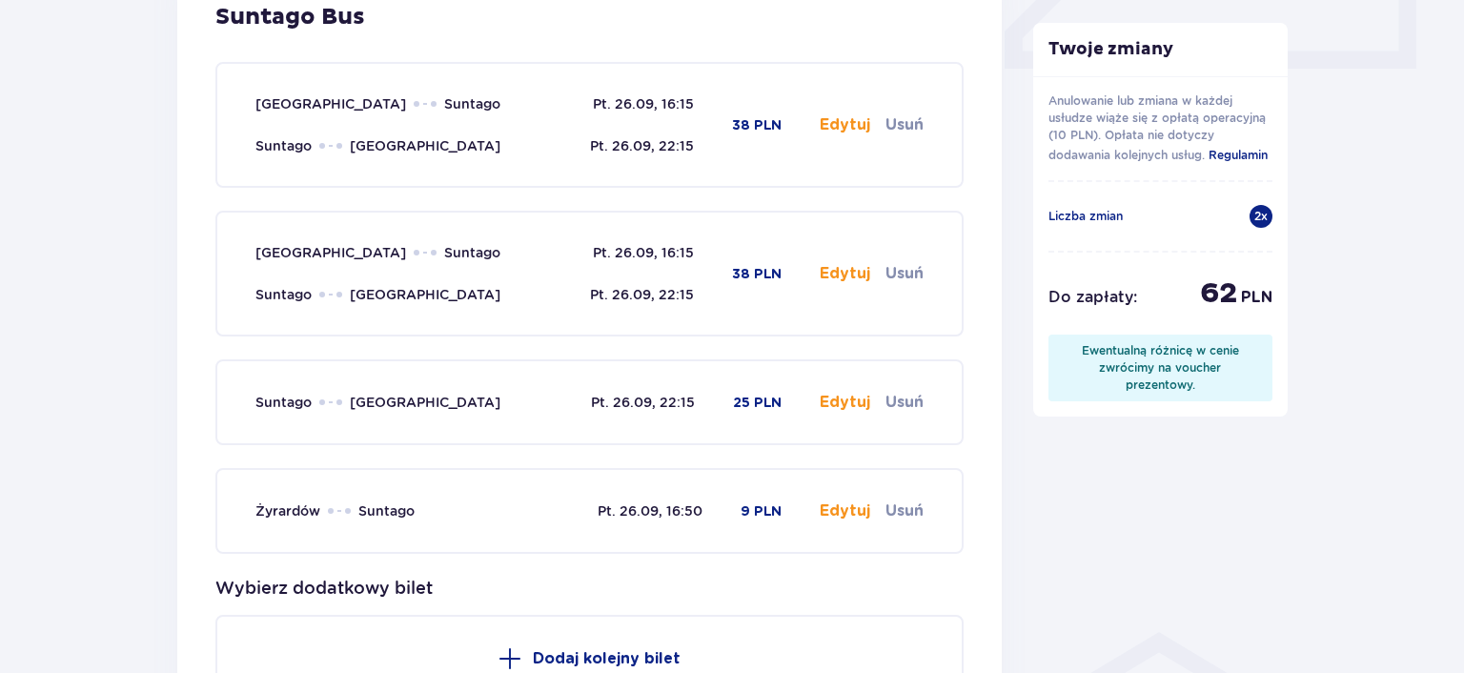
scroll to position [917, 0]
click at [906, 395] on button "Usuń" at bounding box center [905, 401] width 38 height 21
click at [910, 510] on button "Usuń" at bounding box center [905, 509] width 38 height 21
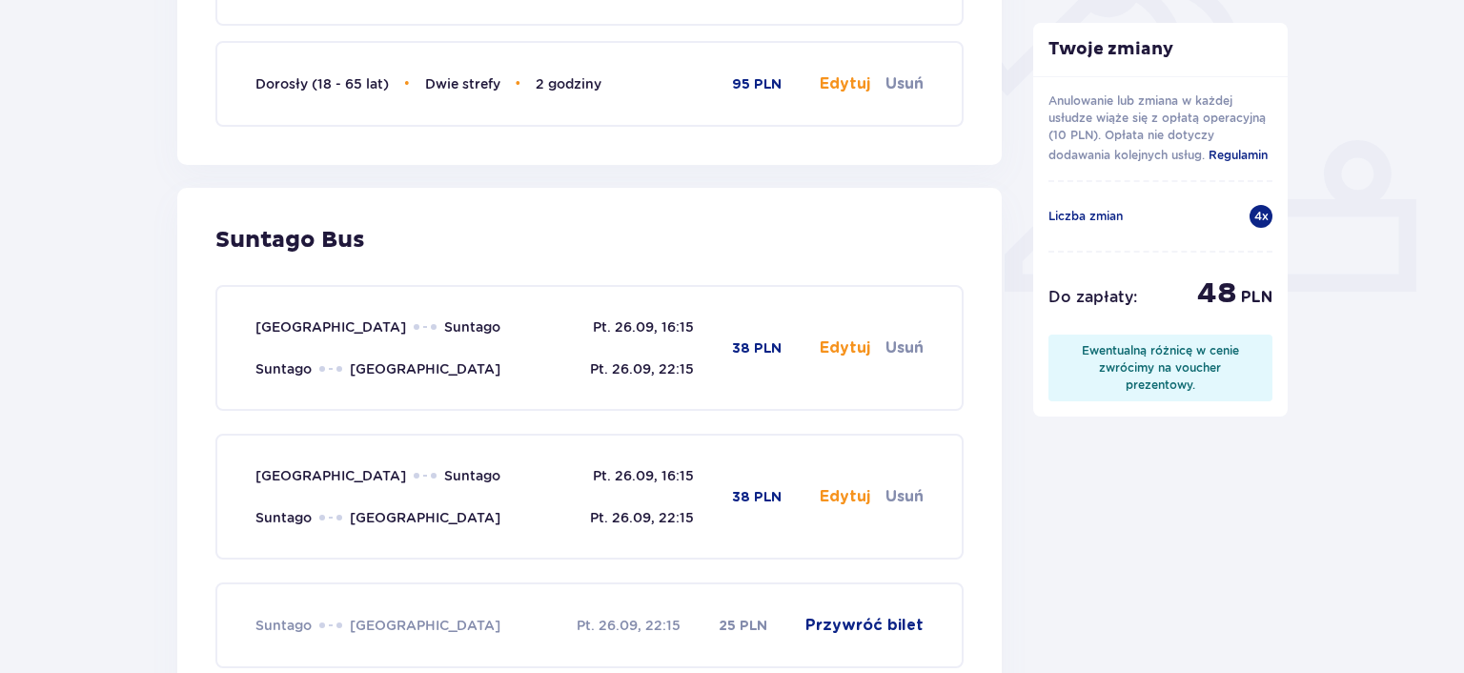
scroll to position [603, 0]
